Goal: Task Accomplishment & Management: Complete application form

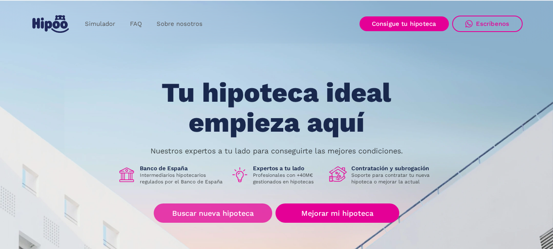
click at [212, 211] on link "Buscar nueva hipoteca" at bounding box center [213, 212] width 118 height 19
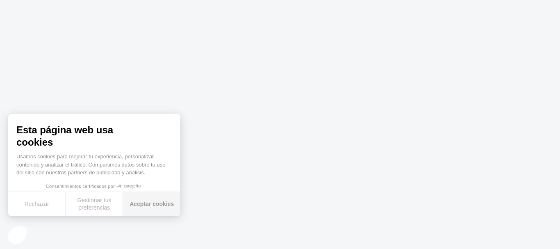
click at [159, 207] on button "Aceptar cookies" at bounding box center [151, 204] width 57 height 24
click at [156, 202] on button "Aceptar cookies" at bounding box center [151, 204] width 57 height 24
